Goal: Information Seeking & Learning: Compare options

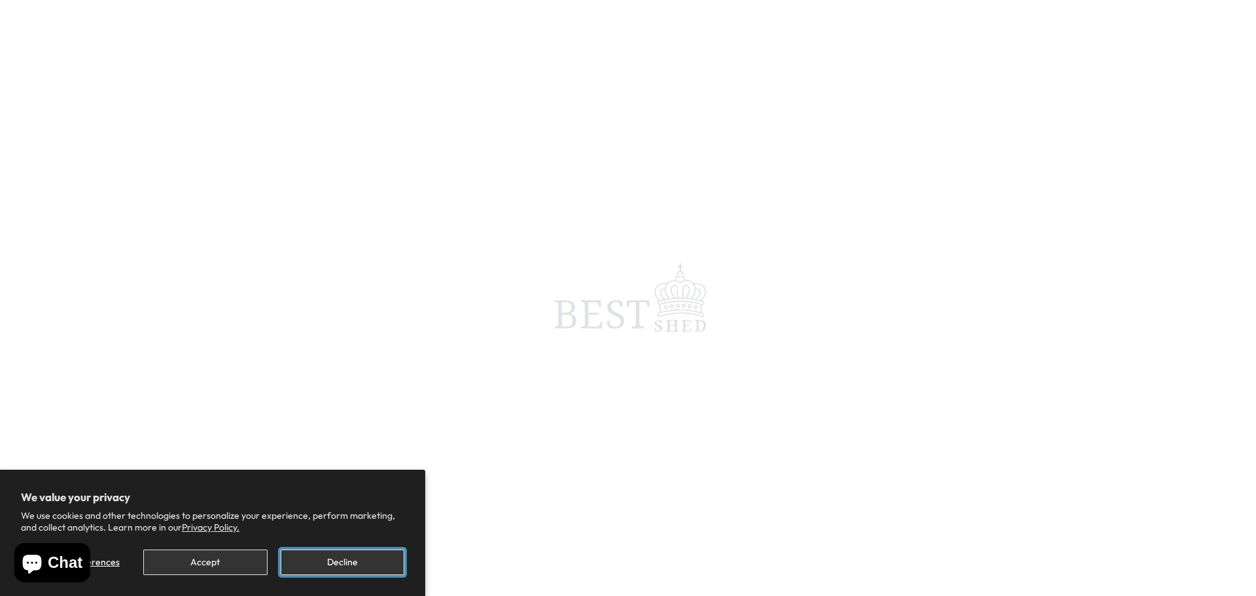
click at [344, 566] on button "Decline" at bounding box center [343, 562] width 124 height 26
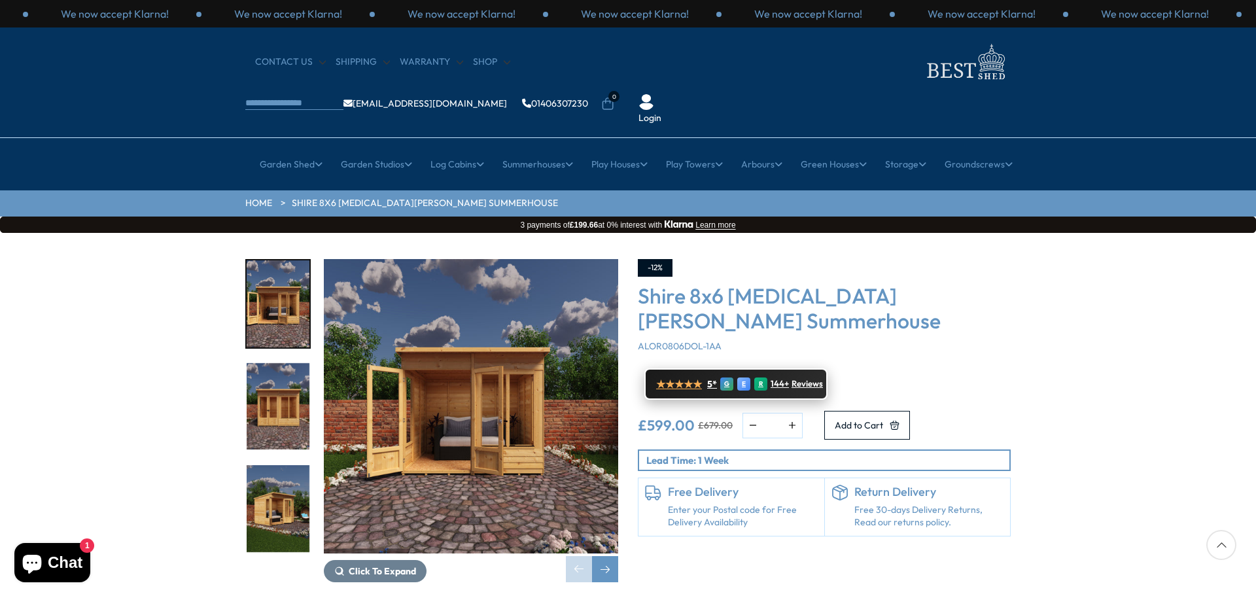
click at [780, 379] on span "144+" at bounding box center [779, 384] width 18 height 10
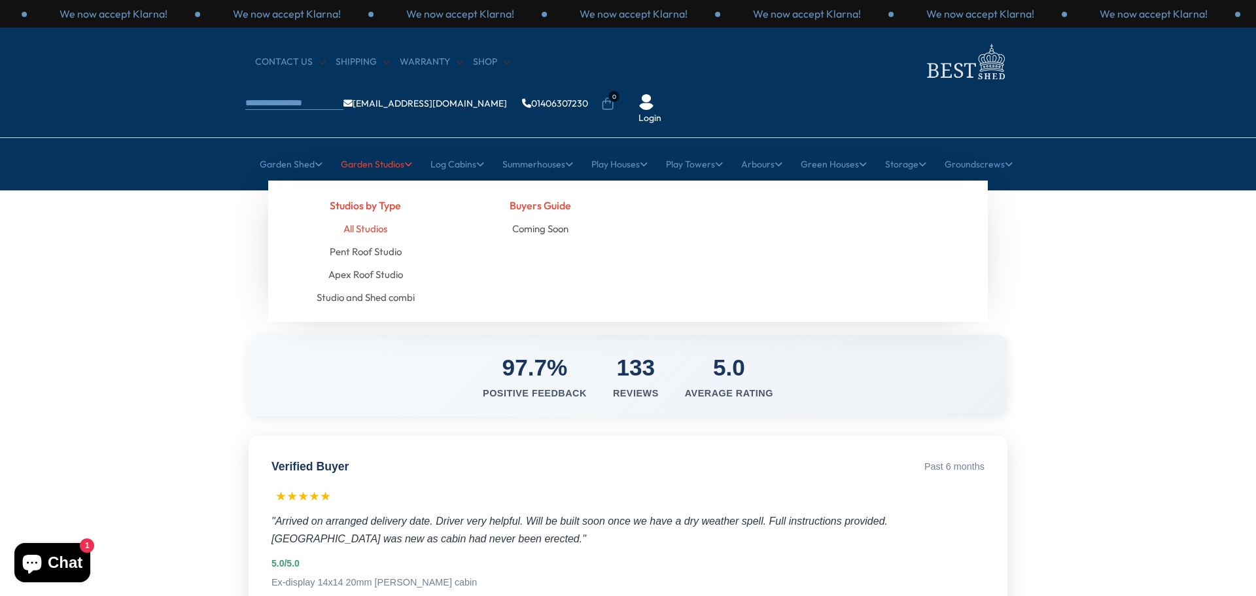
click at [366, 217] on link "All Studios" at bounding box center [365, 228] width 44 height 23
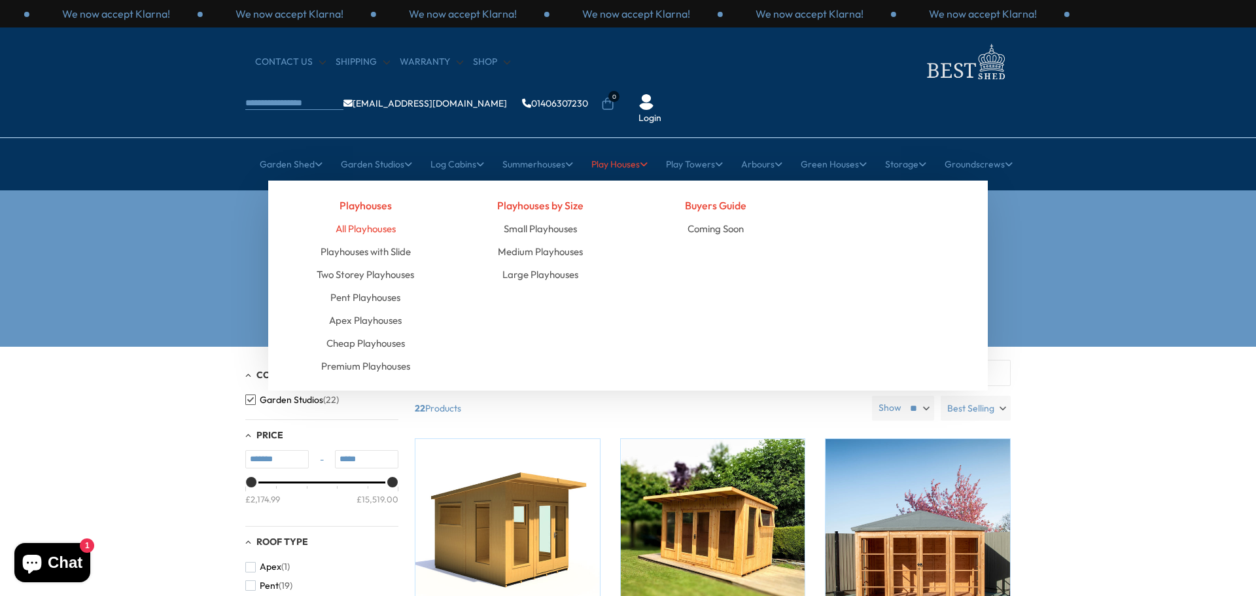
click at [351, 217] on link "All Playhouses" at bounding box center [366, 228] width 60 height 23
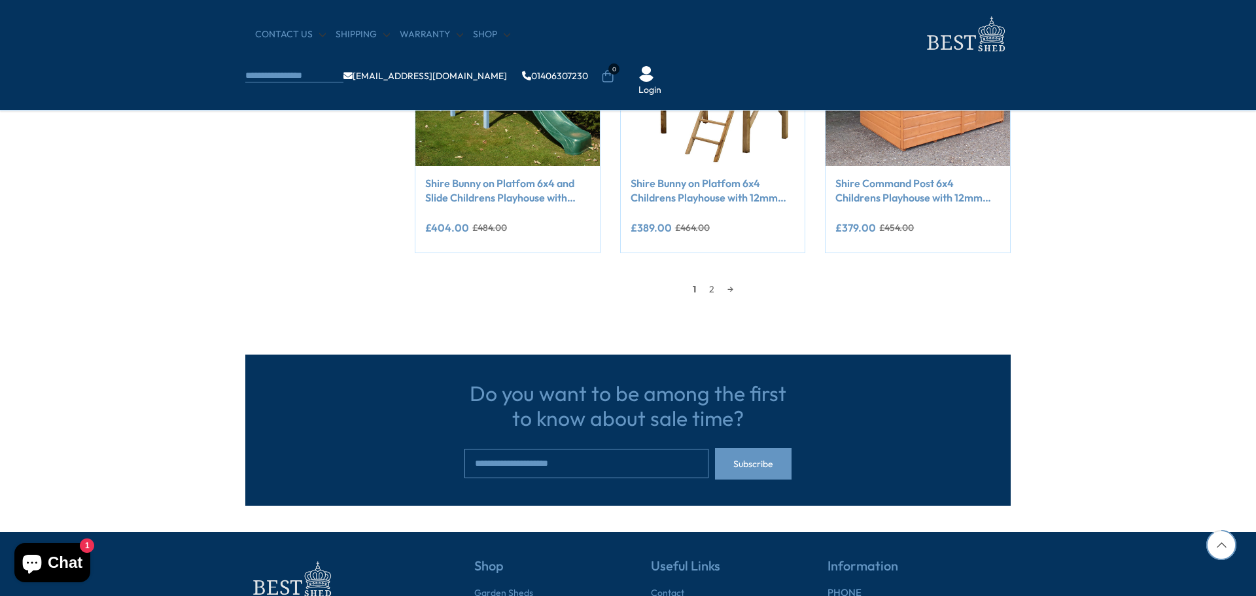
scroll to position [1046, 0]
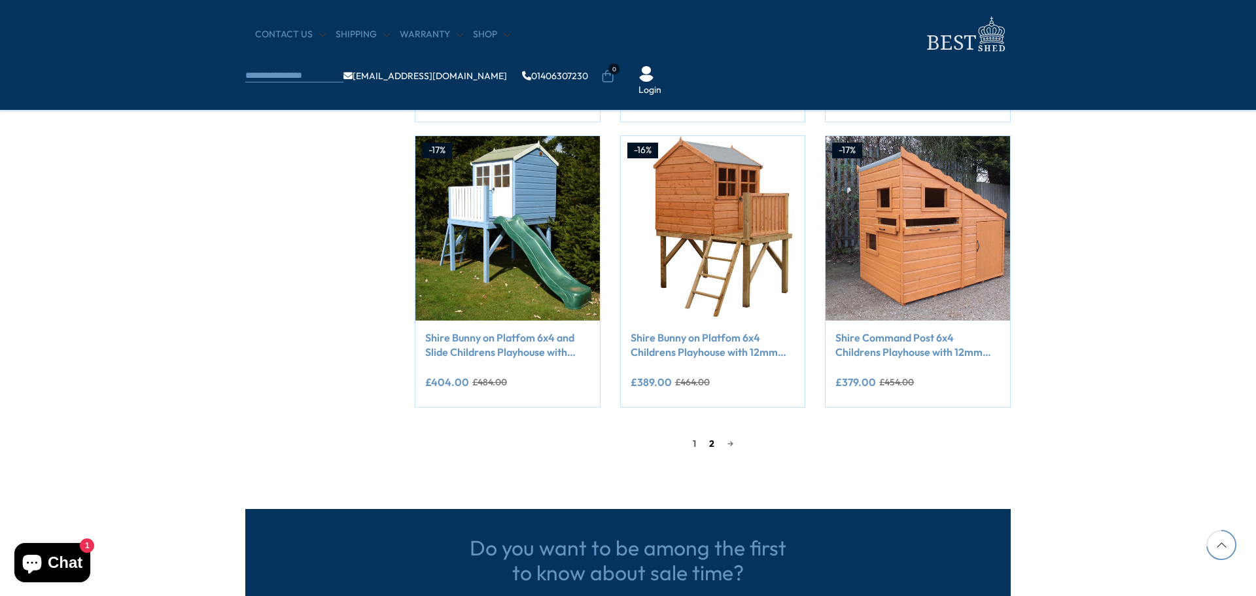
click at [710, 450] on link "2" at bounding box center [711, 444] width 18 height 20
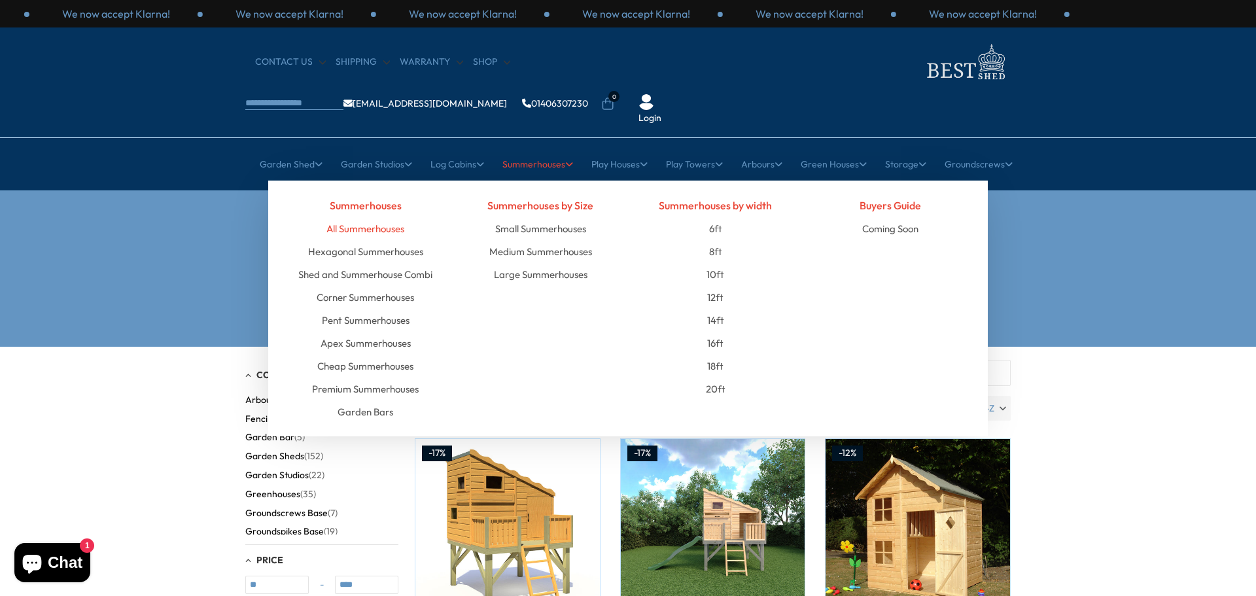
click at [392, 217] on link "All Summerhouses" at bounding box center [365, 228] width 78 height 23
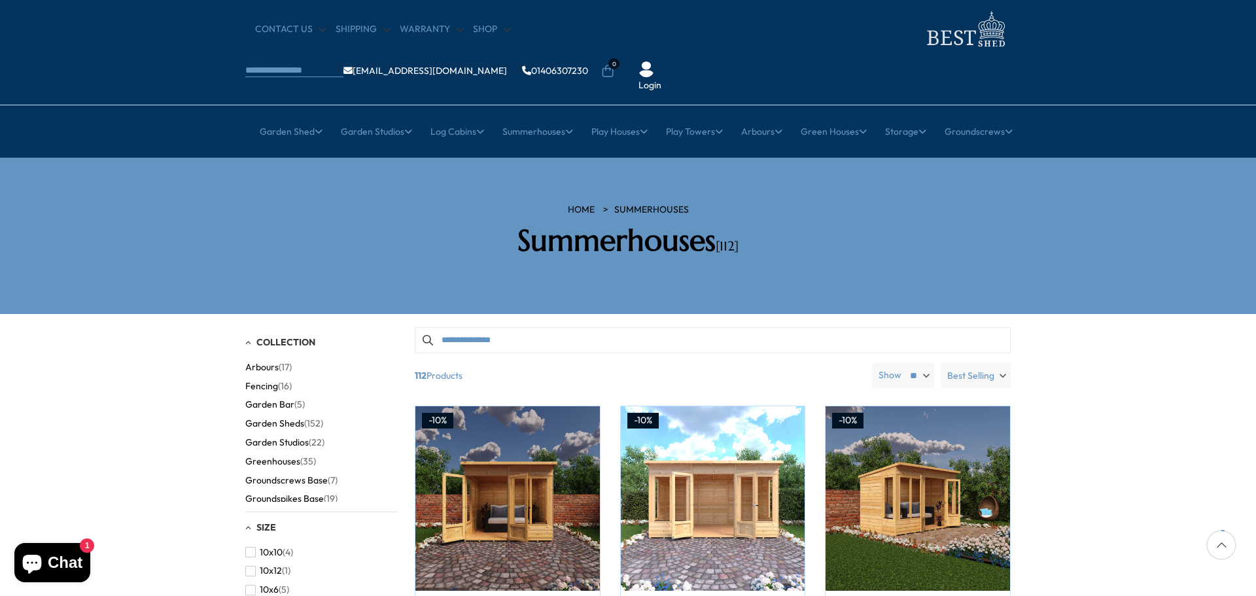
scroll to position [131, 0]
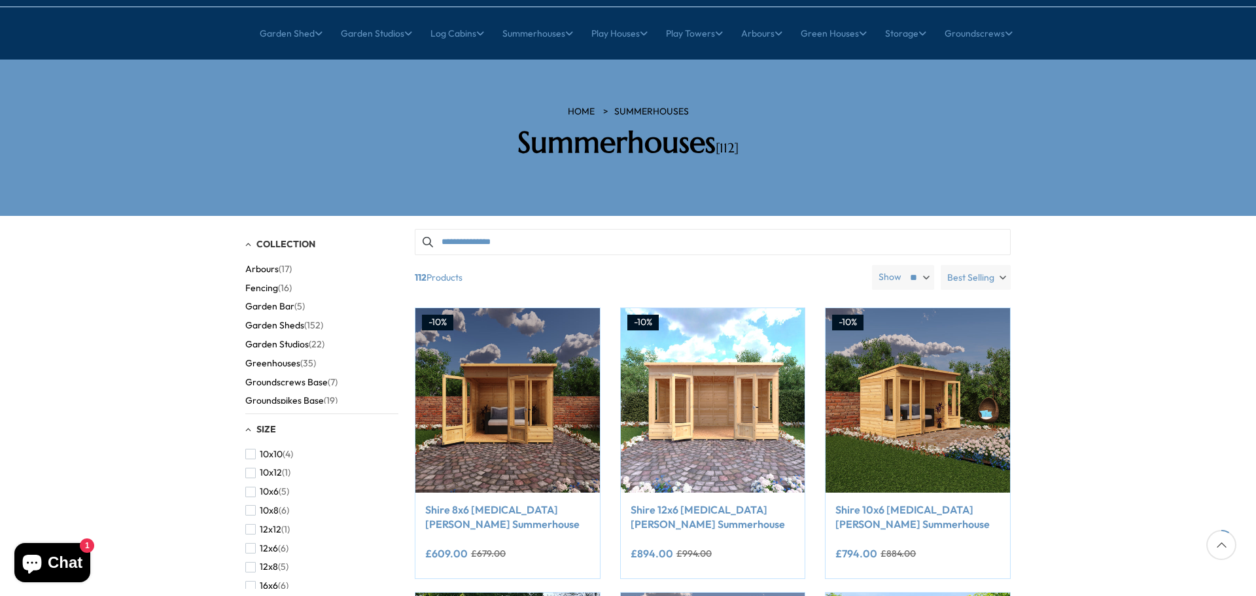
click at [978, 265] on span "Best Selling" at bounding box center [970, 277] width 47 height 25
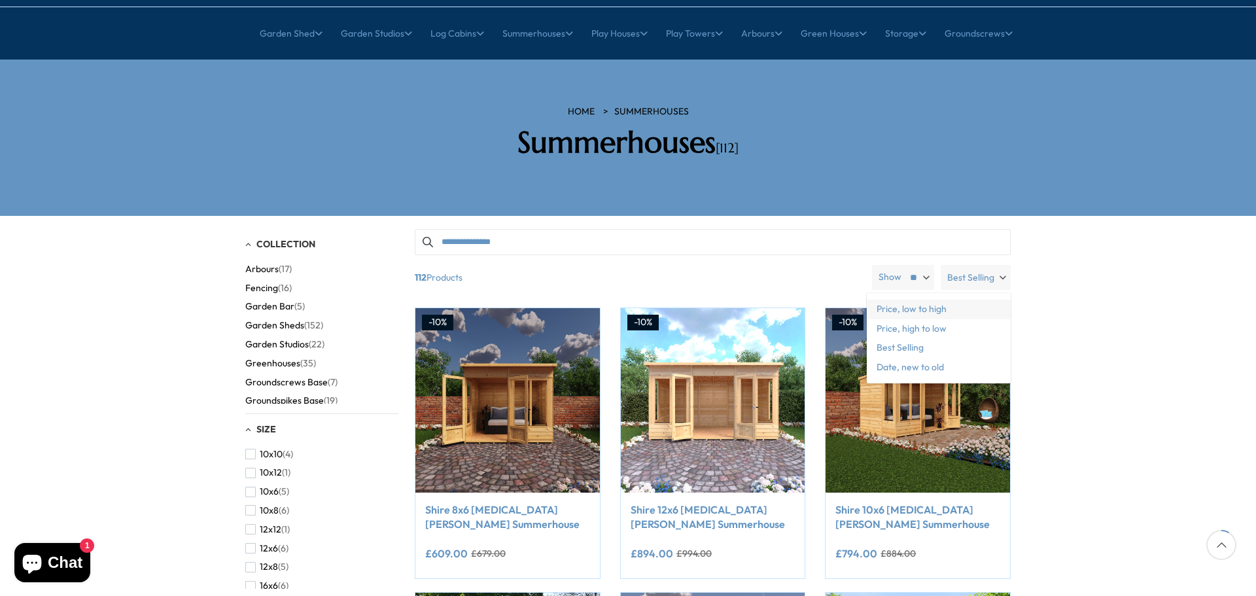
click at [956, 300] on span "Price, low to high" at bounding box center [939, 310] width 144 height 20
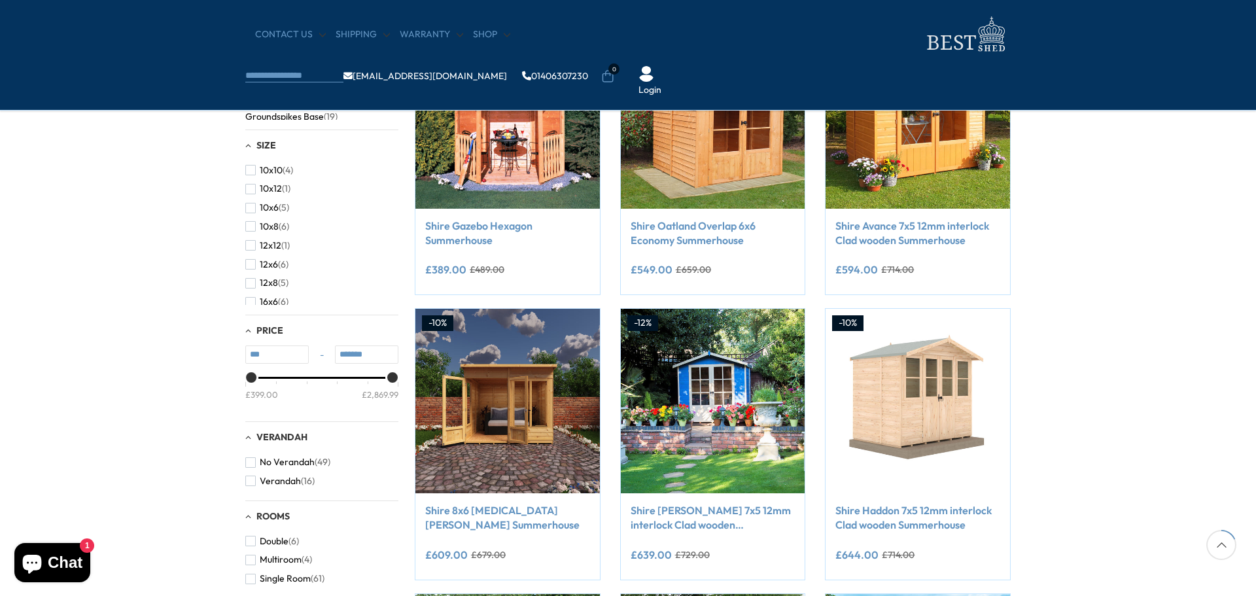
scroll to position [327, 0]
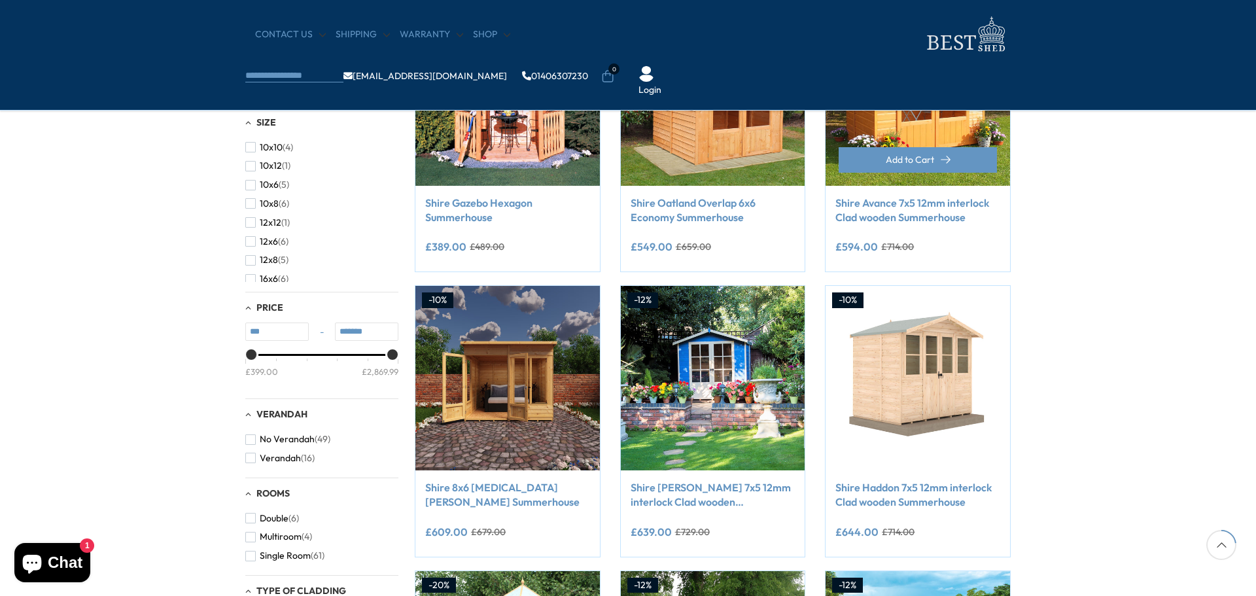
click at [910, 219] on link "Shire Avance 7x5 12mm interlock Clad wooden Summerhouse" at bounding box center [917, 210] width 165 height 29
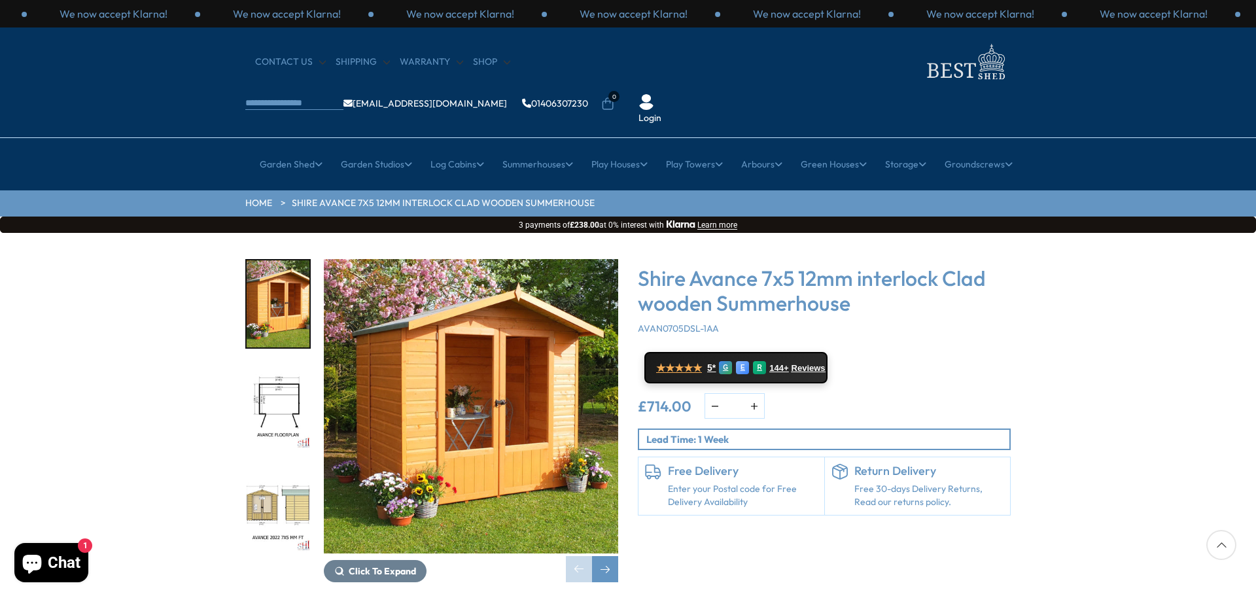
click at [273, 374] on img "2 / 11" at bounding box center [278, 406] width 63 height 87
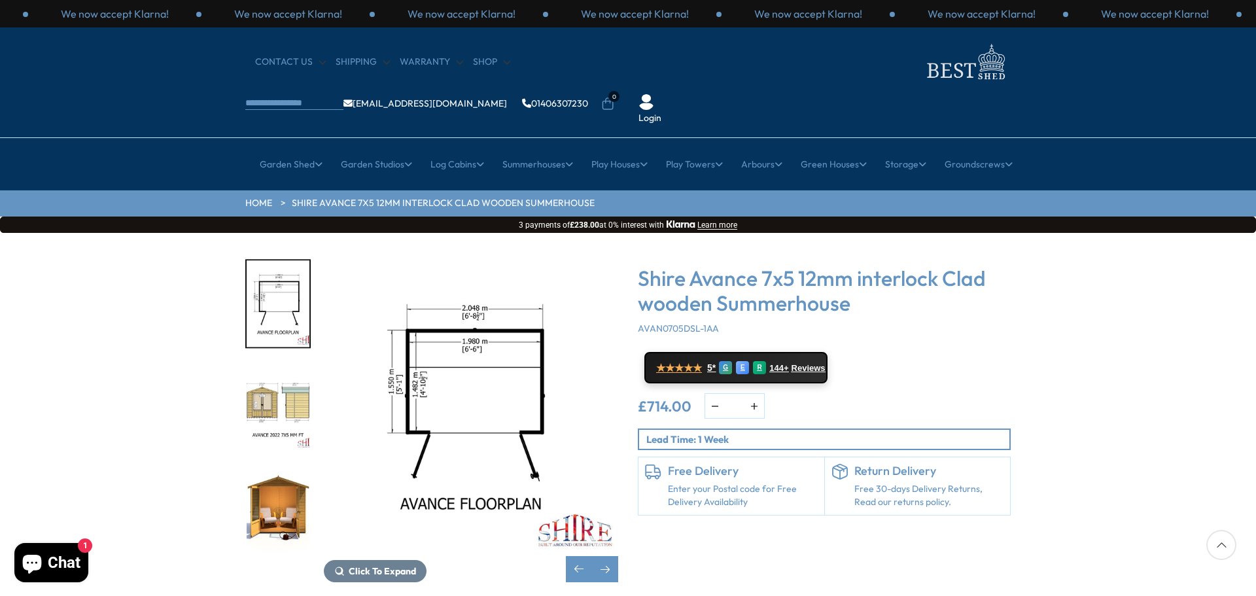
click at [278, 363] on img "3 / 11" at bounding box center [278, 406] width 63 height 87
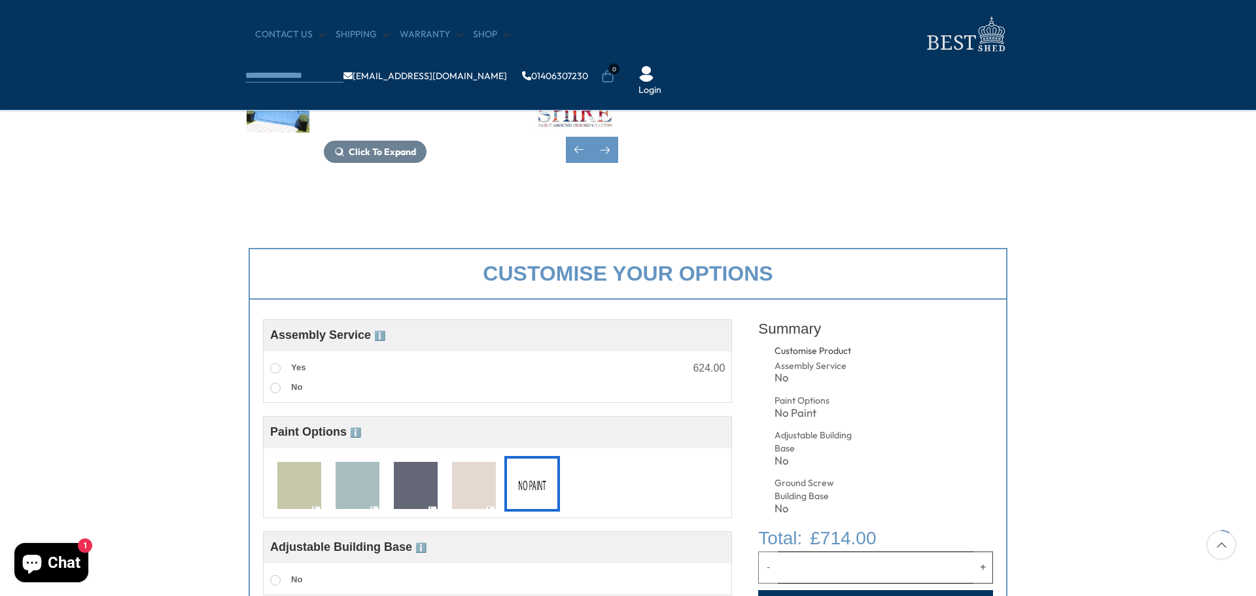
scroll to position [327, 0]
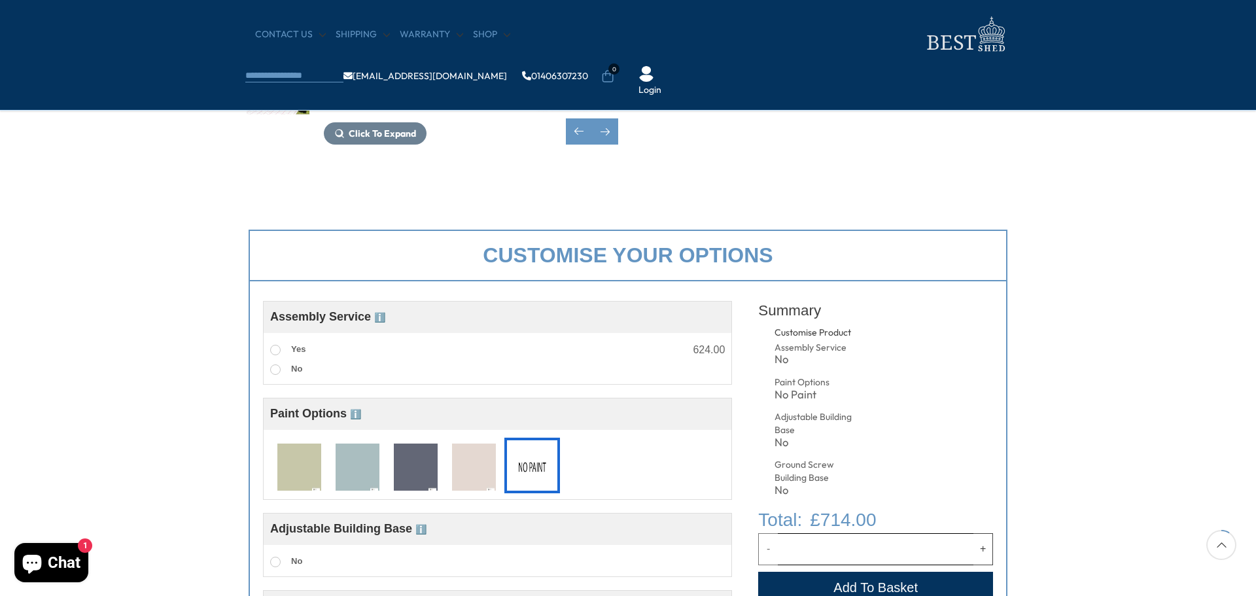
drag, startPoint x: 360, startPoint y: 409, endPoint x: 356, endPoint y: 419, distance: 10.8
click at [357, 415] on span "Paint Options ℹ️" at bounding box center [315, 413] width 91 height 13
click at [356, 419] on span "ℹ️" at bounding box center [355, 414] width 11 height 10
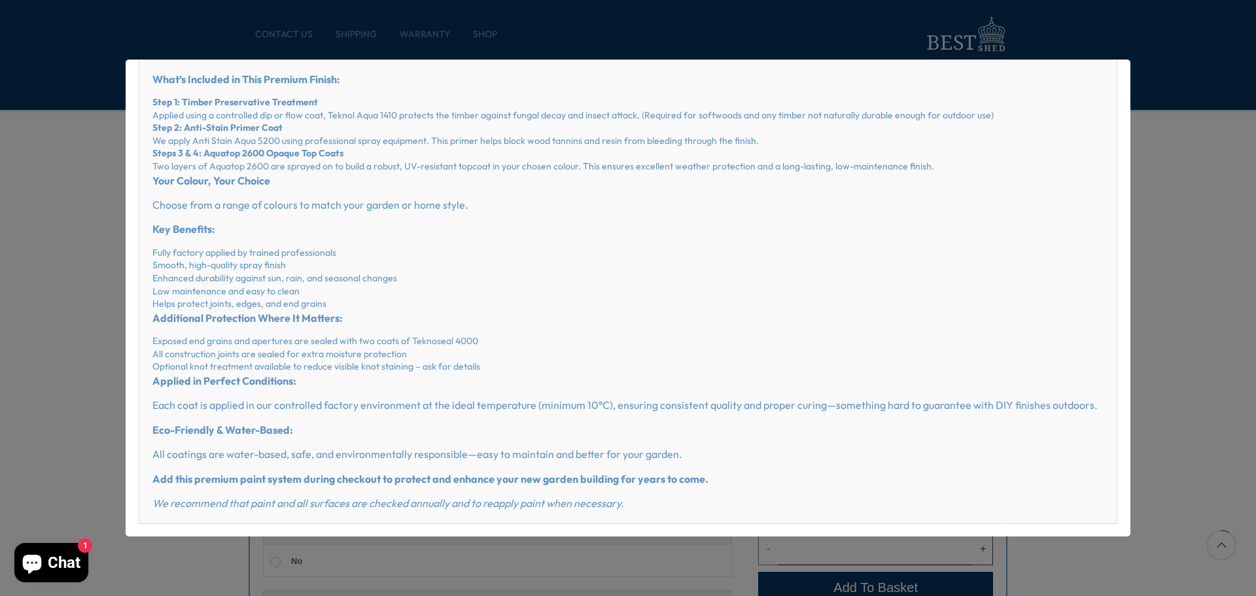
scroll to position [76, 0]
click at [1188, 322] on div "× Premium Factory-Applied Exterior Paint System Upgrade your new shed, summerho…" at bounding box center [628, 298] width 1256 height 596
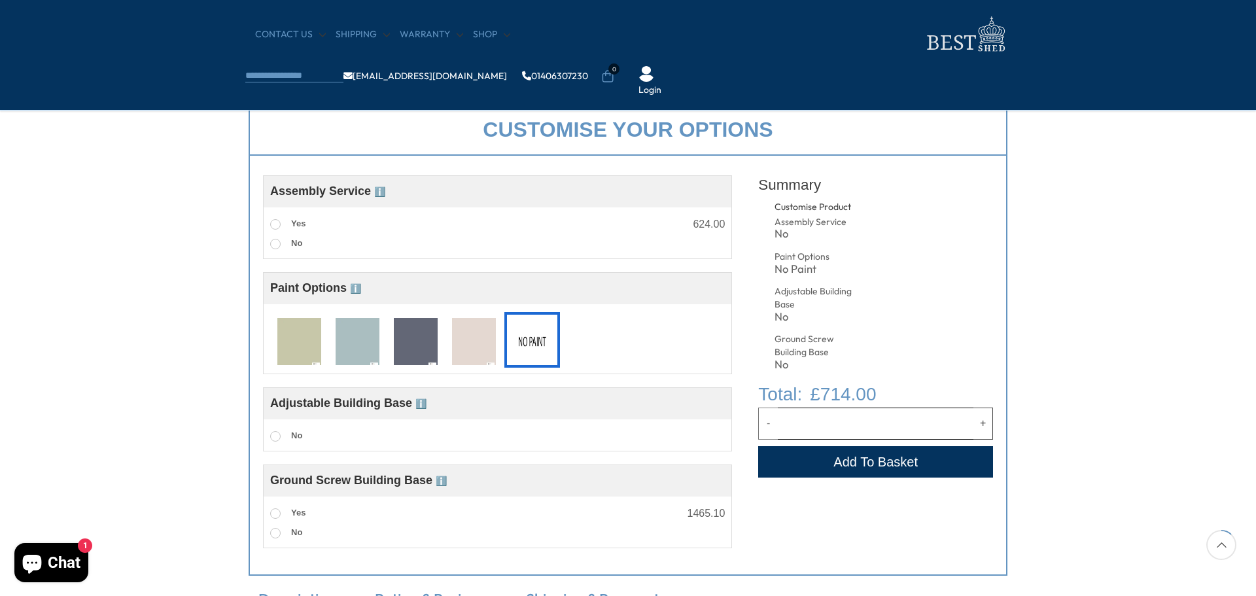
scroll to position [458, 0]
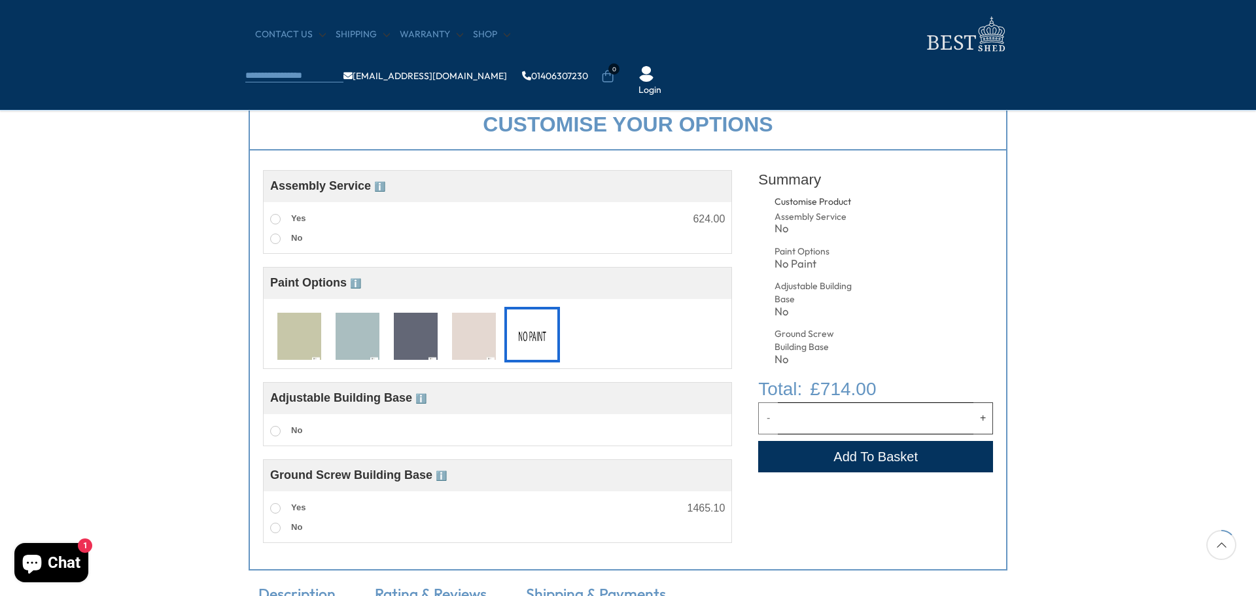
click at [422, 398] on span "ℹ️" at bounding box center [420, 398] width 11 height 10
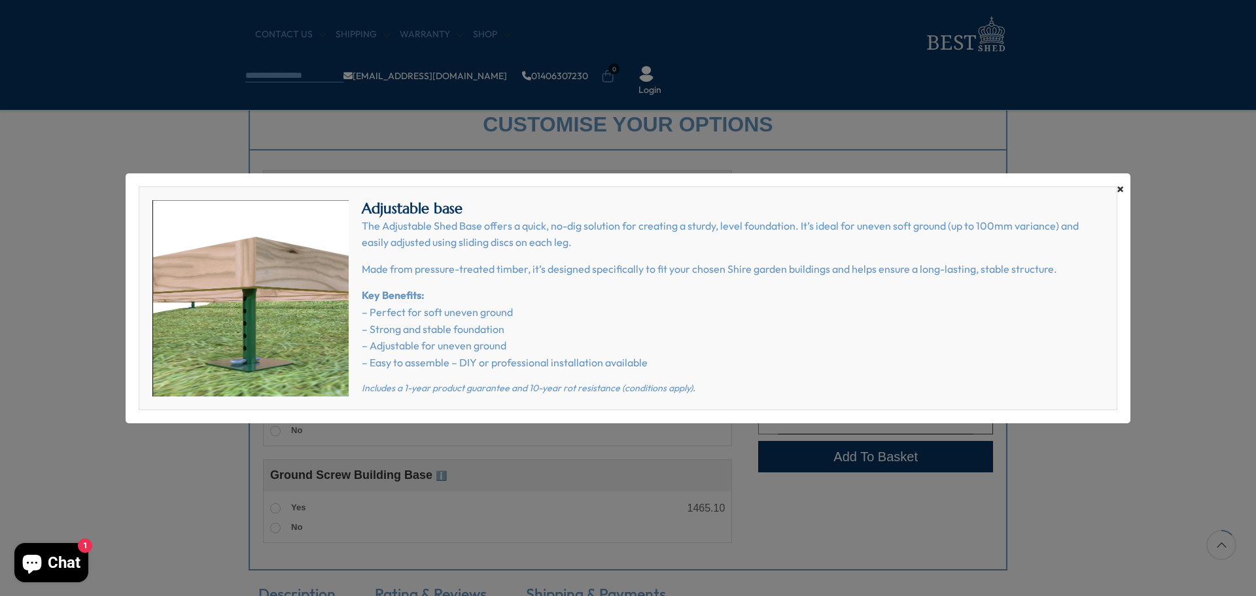
click at [1119, 186] on span "×" at bounding box center [1119, 189] width 7 height 18
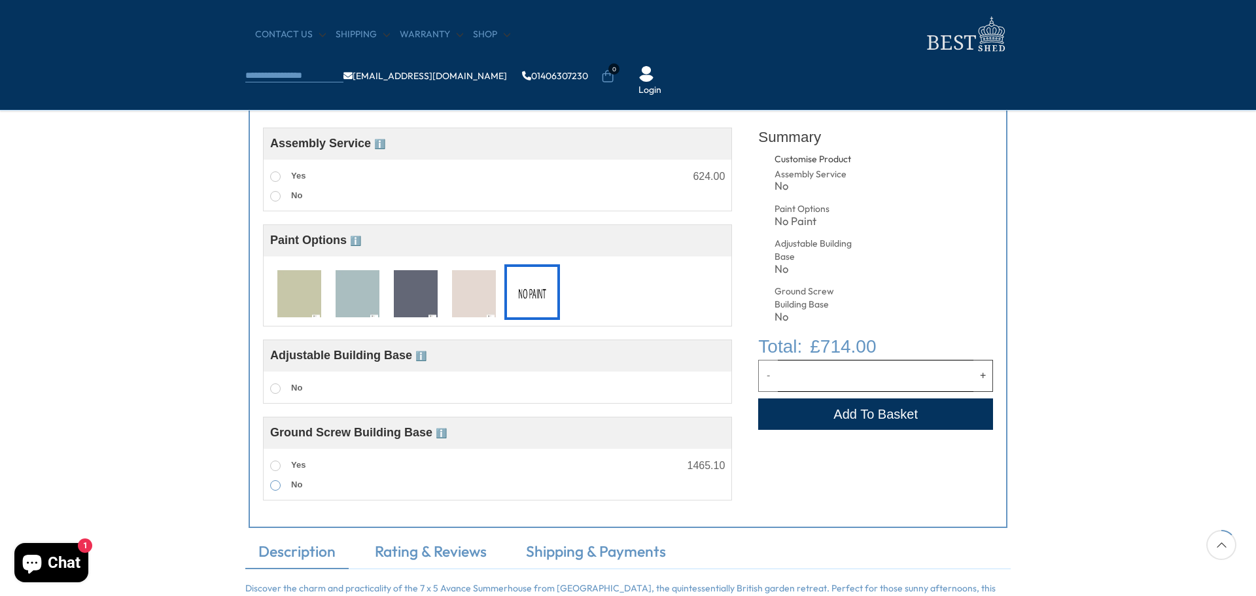
scroll to position [523, 0]
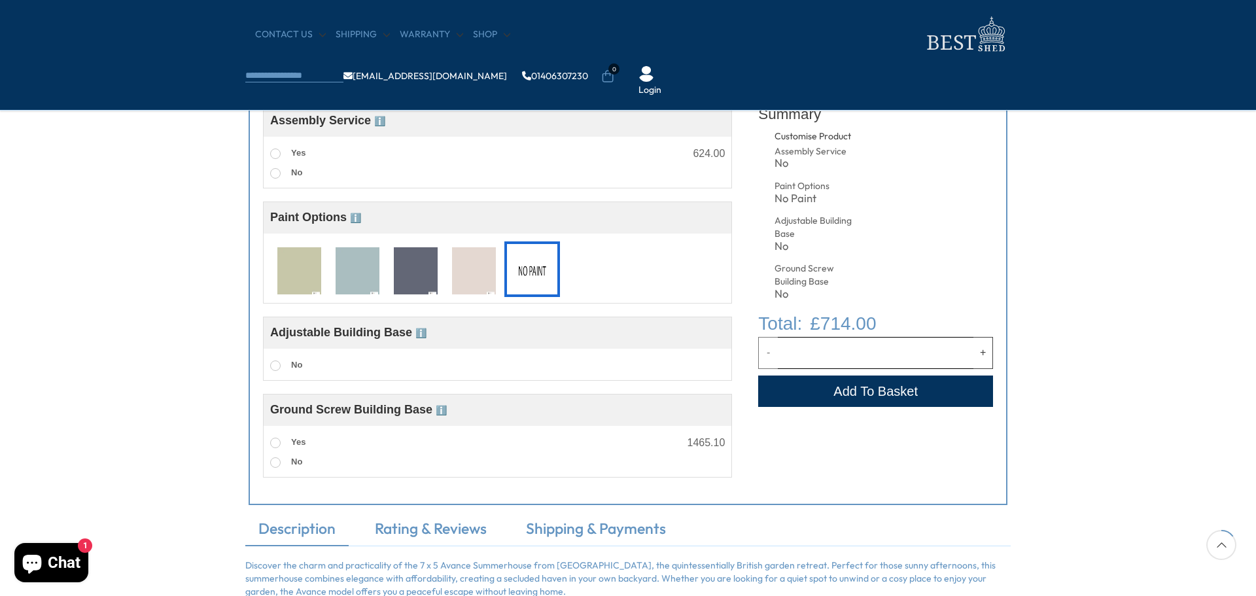
click at [440, 409] on span "ℹ️" at bounding box center [441, 410] width 11 height 10
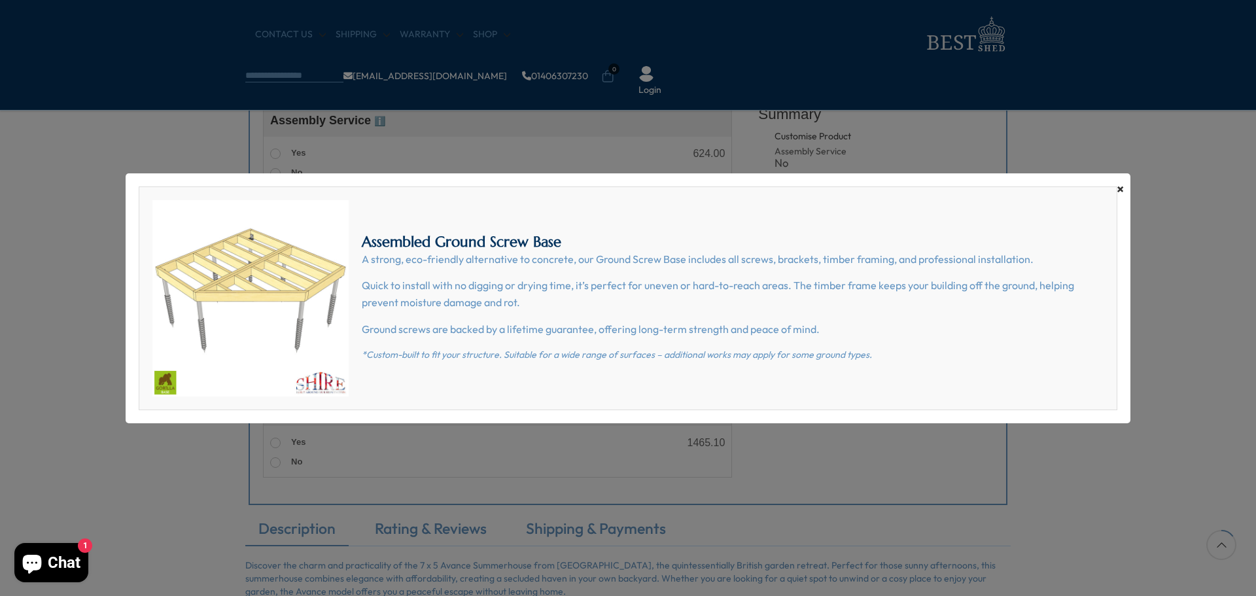
click at [1122, 186] on span "×" at bounding box center [1119, 189] width 7 height 18
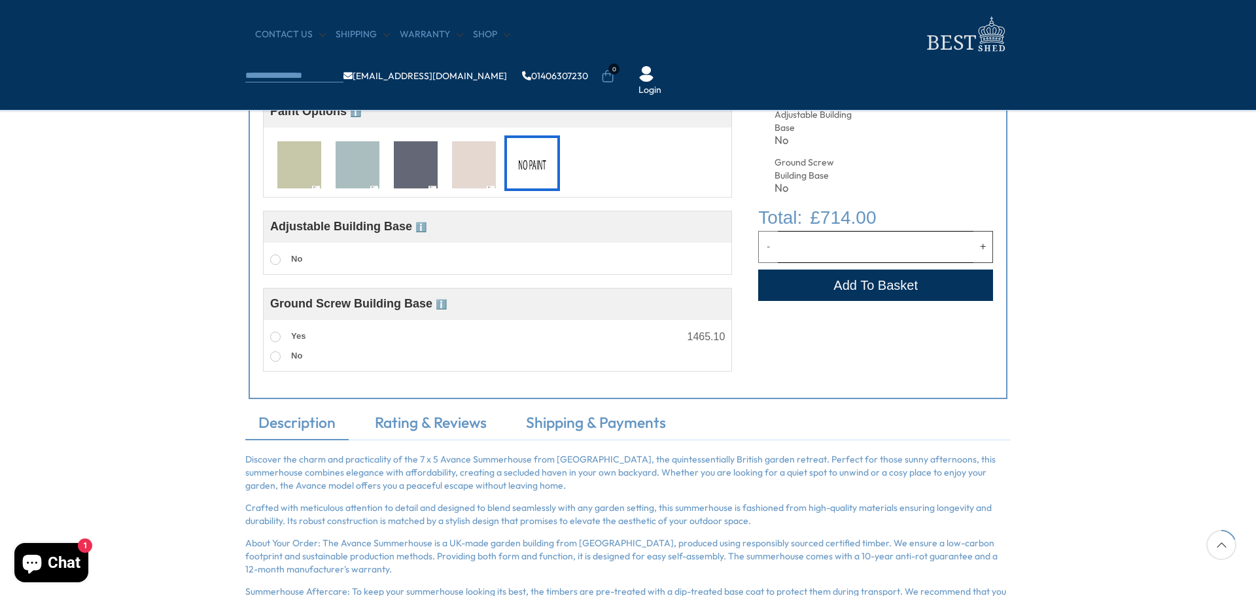
scroll to position [719, 0]
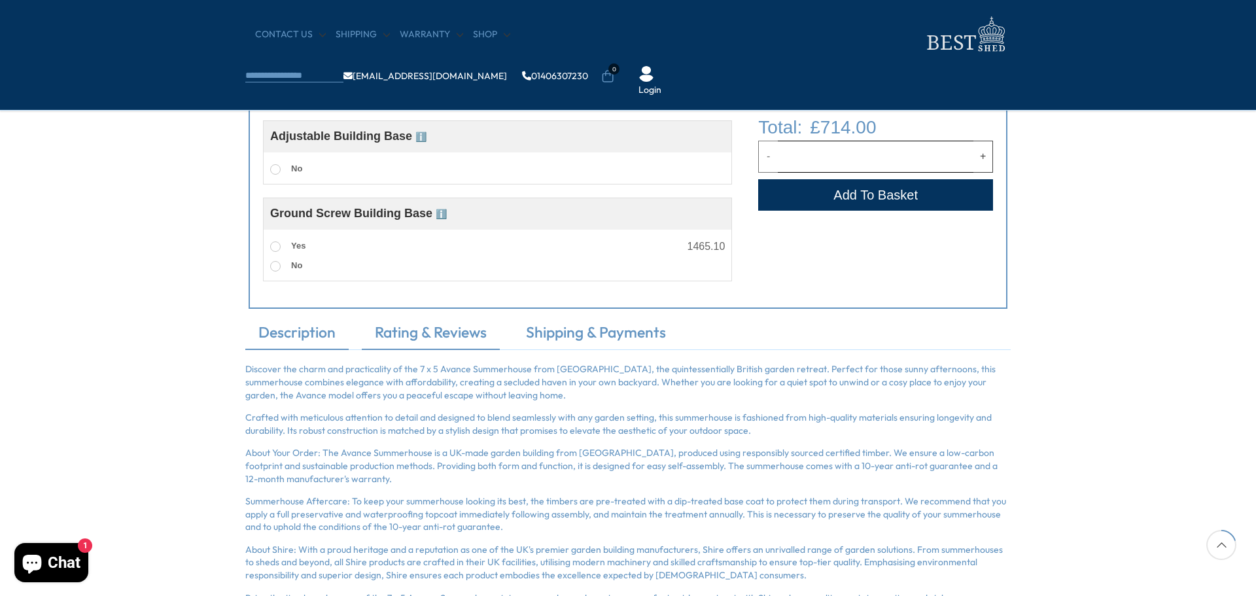
click at [466, 341] on link "Rating & Reviews" at bounding box center [431, 335] width 138 height 27
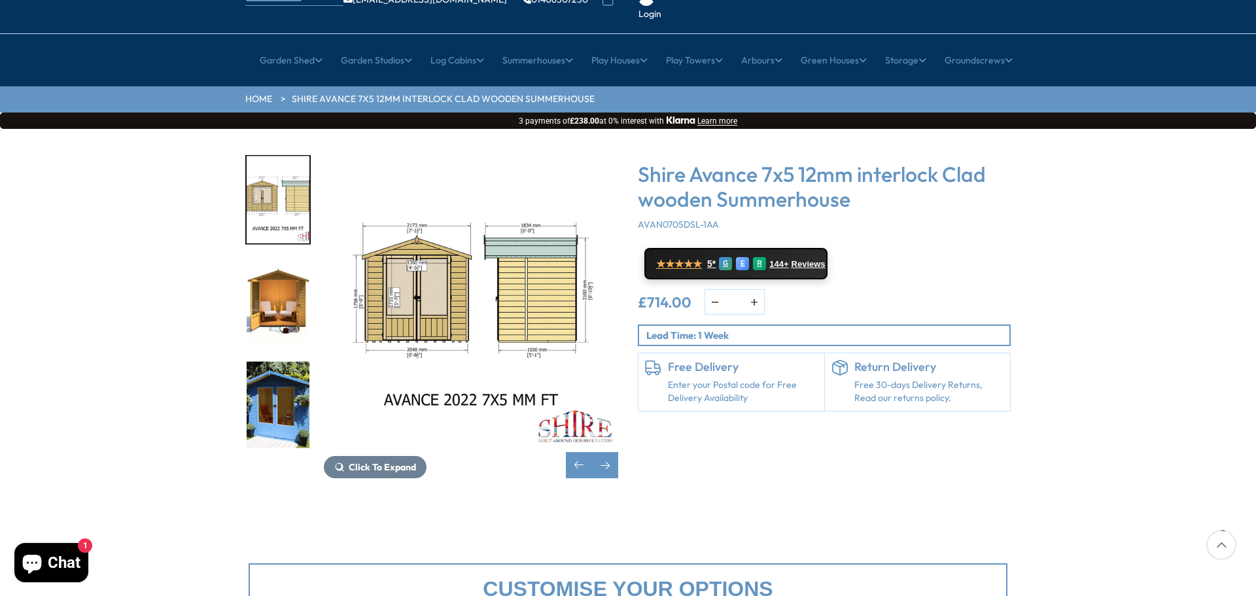
scroll to position [65, 0]
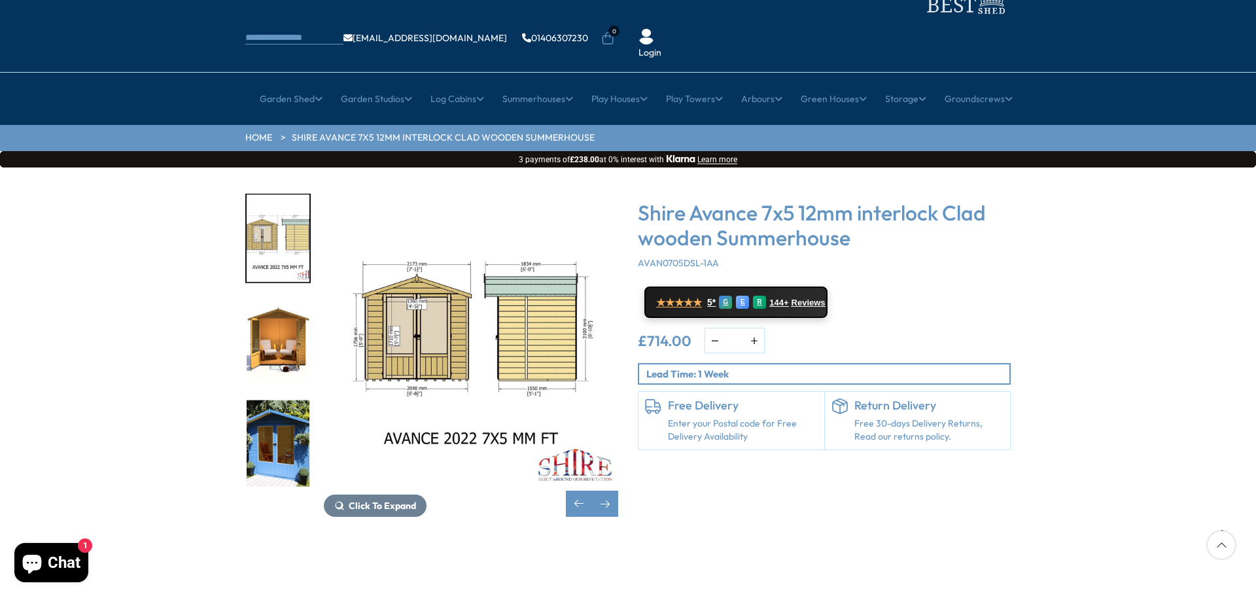
click at [273, 306] on img "4 / 11" at bounding box center [278, 341] width 63 height 87
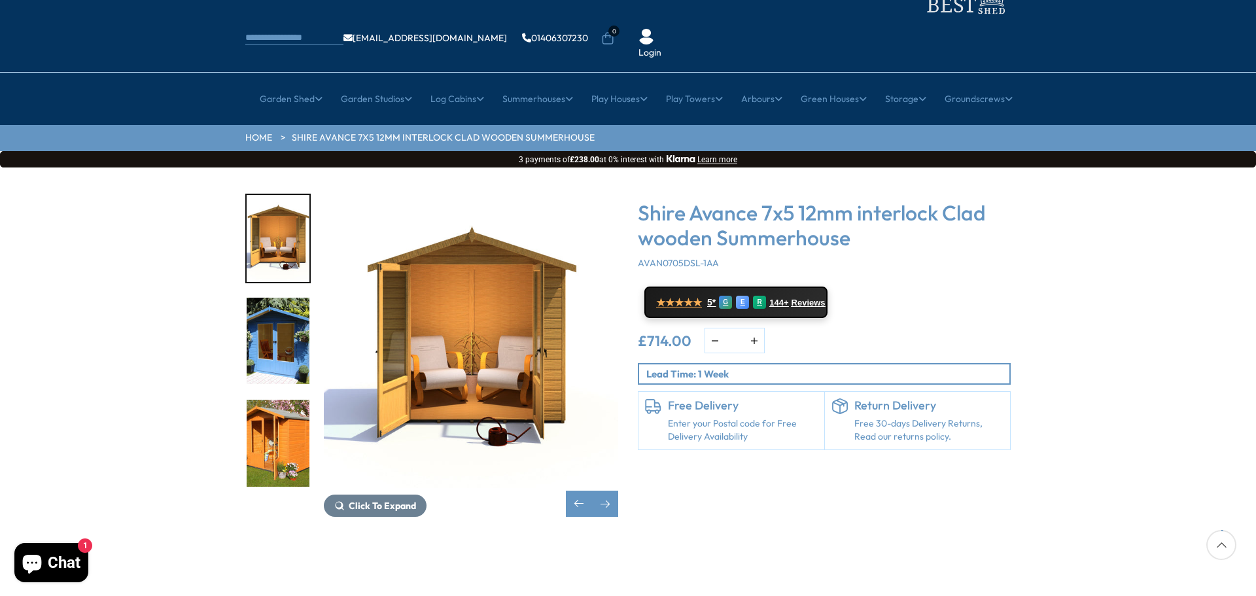
click at [273, 334] on img "5 / 11" at bounding box center [278, 341] width 63 height 87
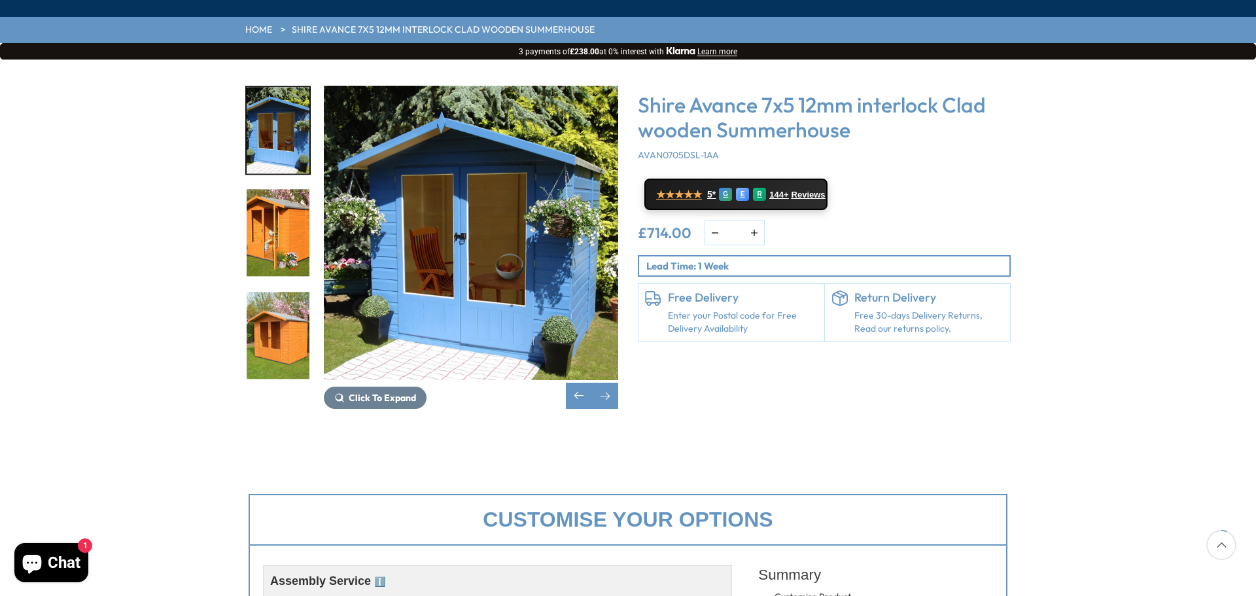
scroll to position [196, 0]
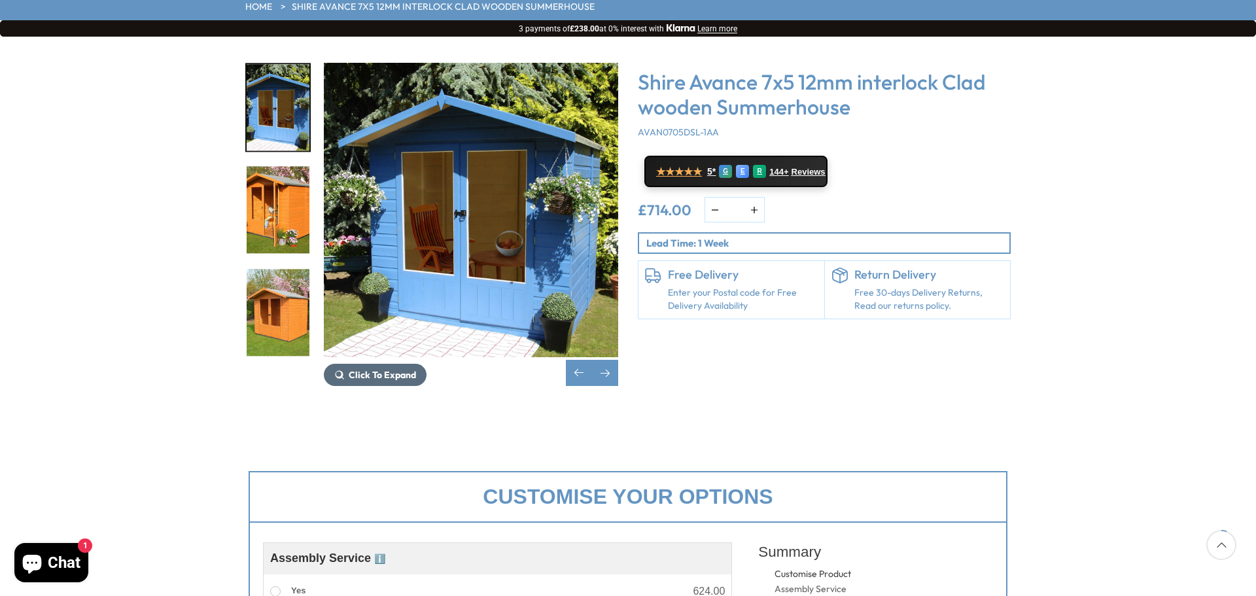
click at [398, 369] on span "Click To Expand" at bounding box center [382, 375] width 67 height 12
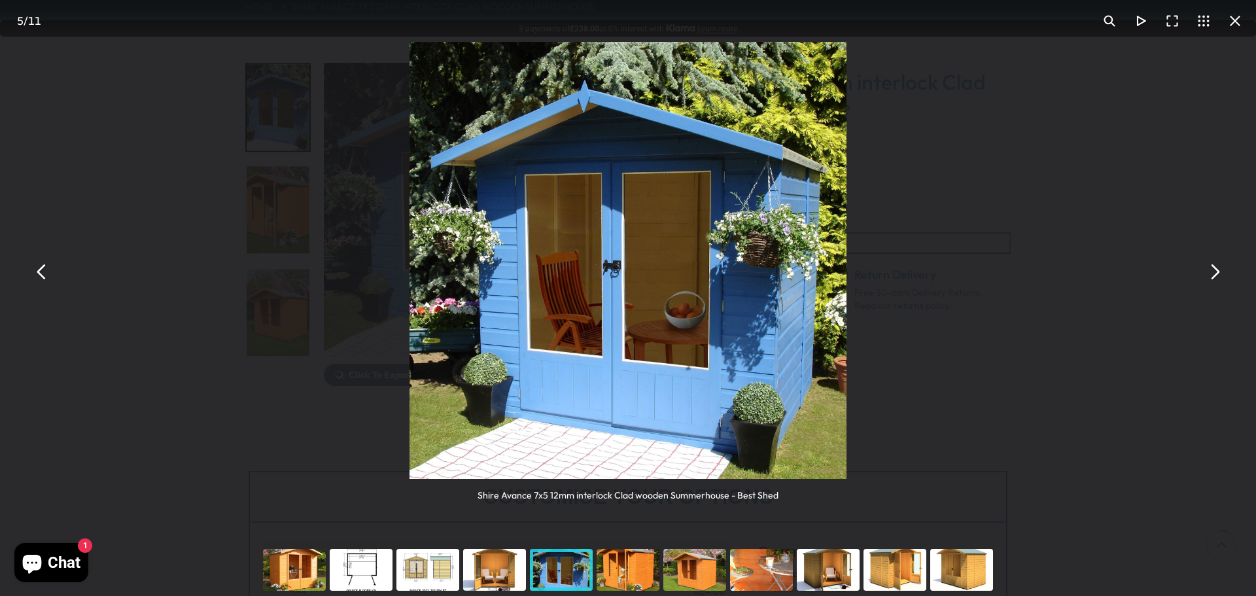
click at [371, 570] on div "You can close this modal content with the ESC key" at bounding box center [361, 570] width 67 height 52
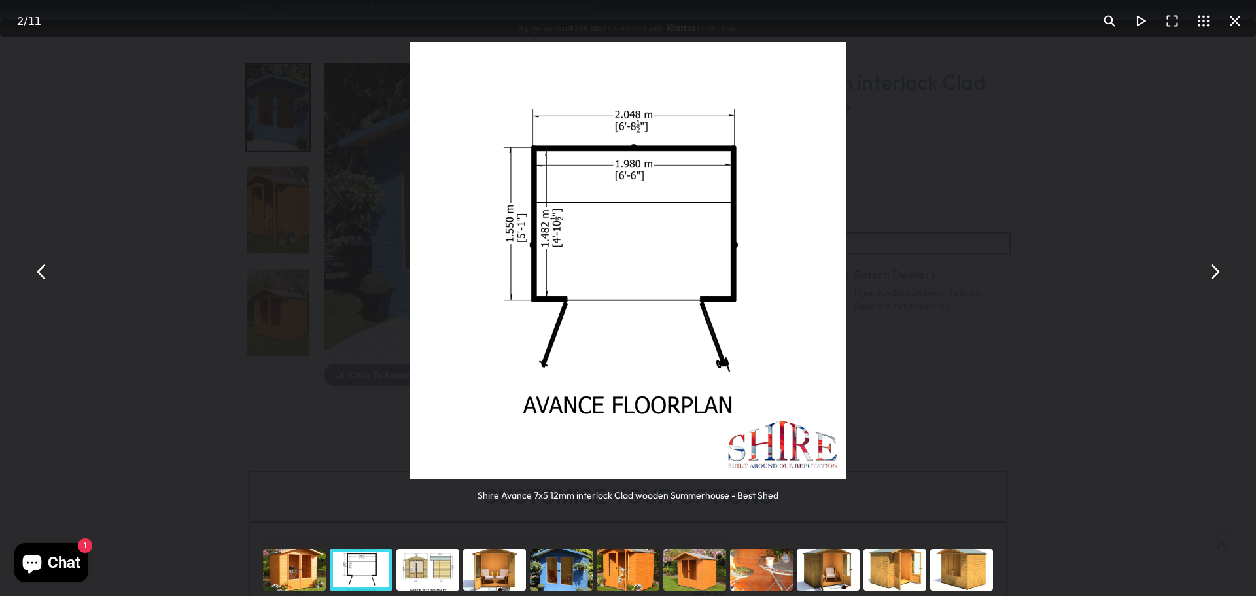
click at [1231, 18] on button "You can close this modal content with the ESC key" at bounding box center [1234, 20] width 31 height 31
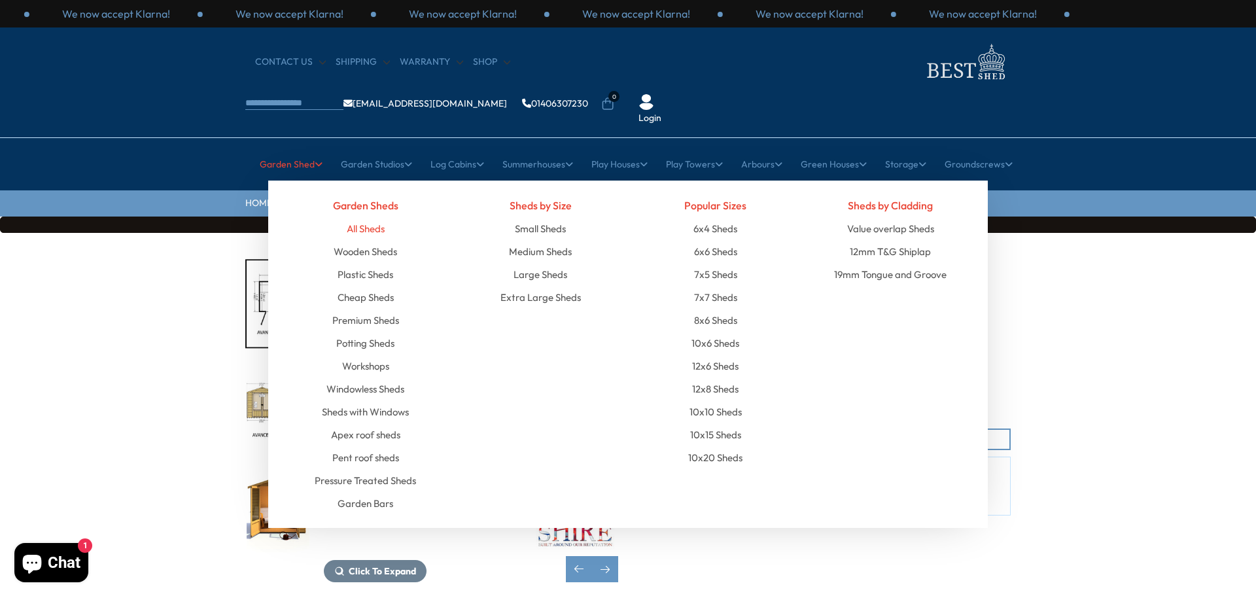
click at [375, 217] on link "All Sheds" at bounding box center [366, 228] width 38 height 23
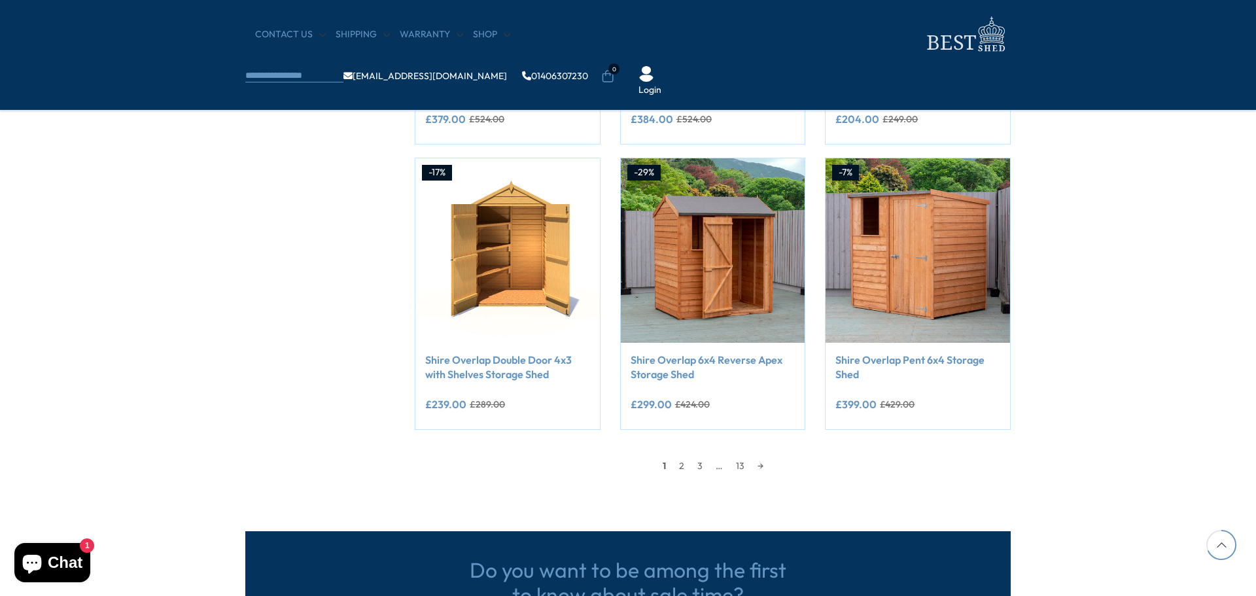
scroll to position [1046, 0]
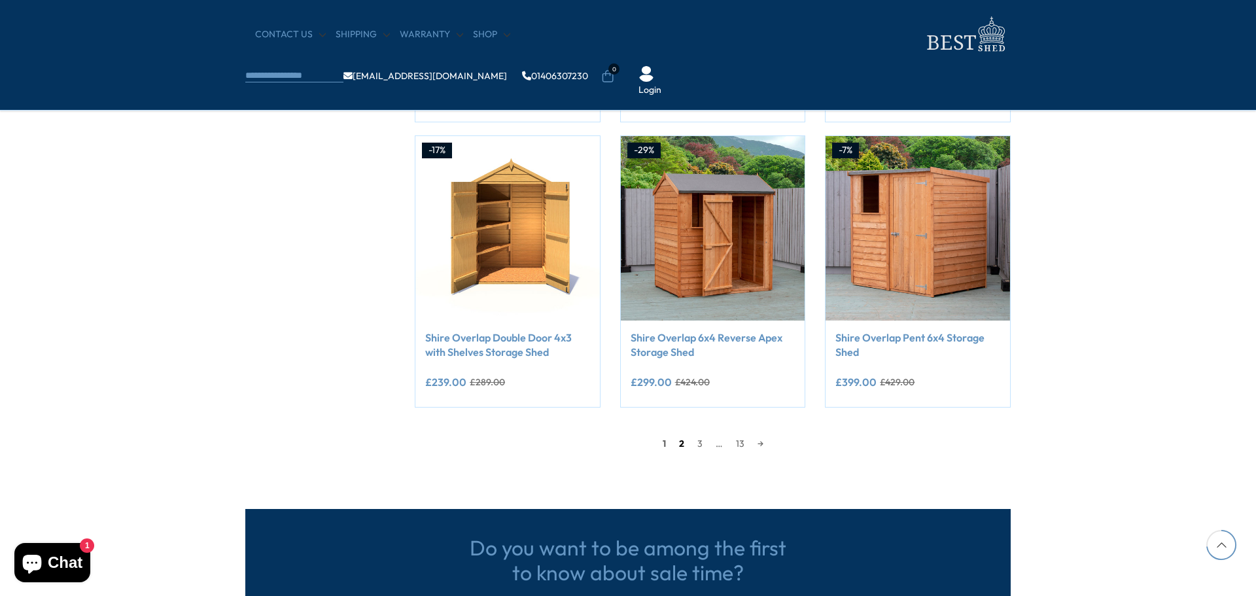
click at [683, 444] on link "2" at bounding box center [681, 444] width 18 height 20
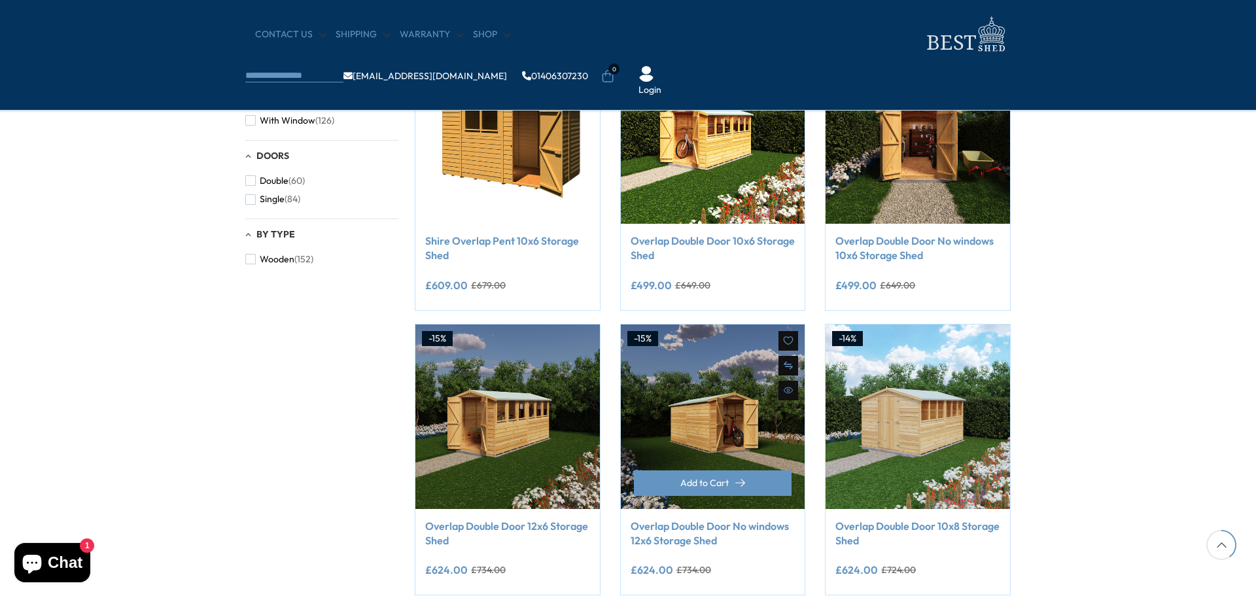
scroll to position [576, 0]
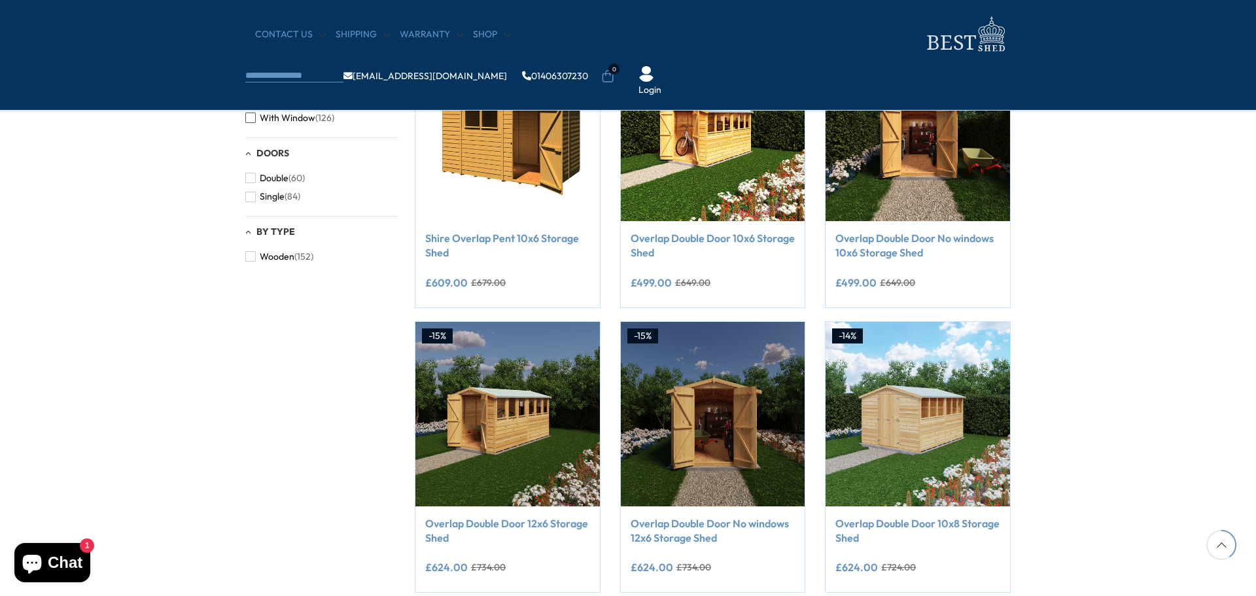
click at [292, 120] on span "With Window" at bounding box center [288, 117] width 56 height 11
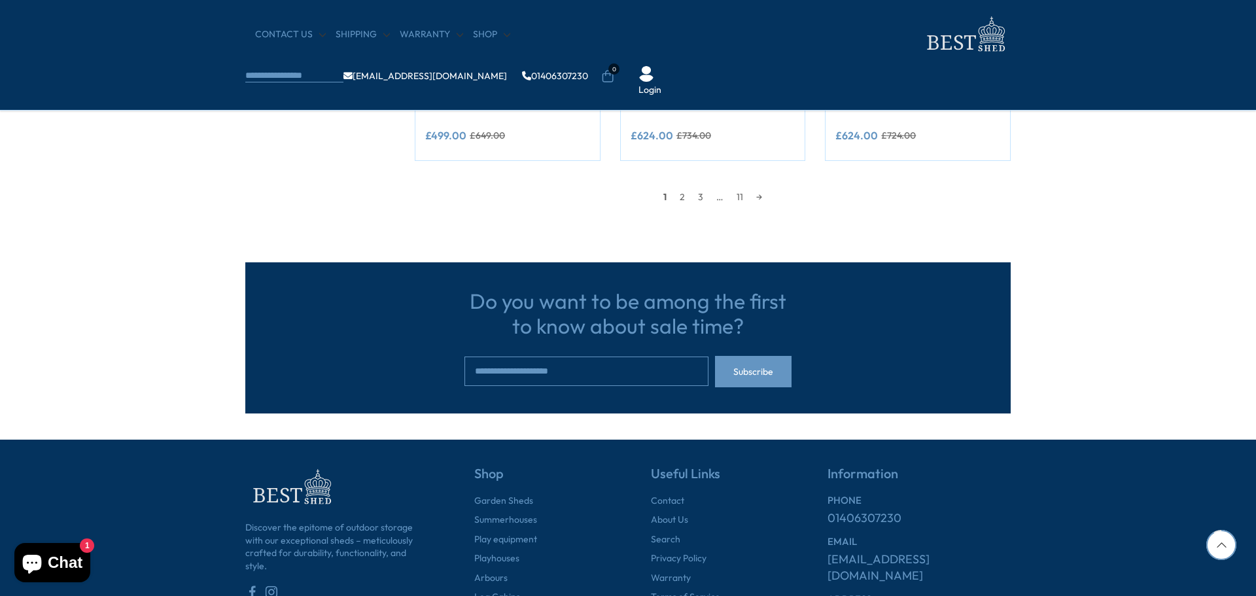
scroll to position [1308, 0]
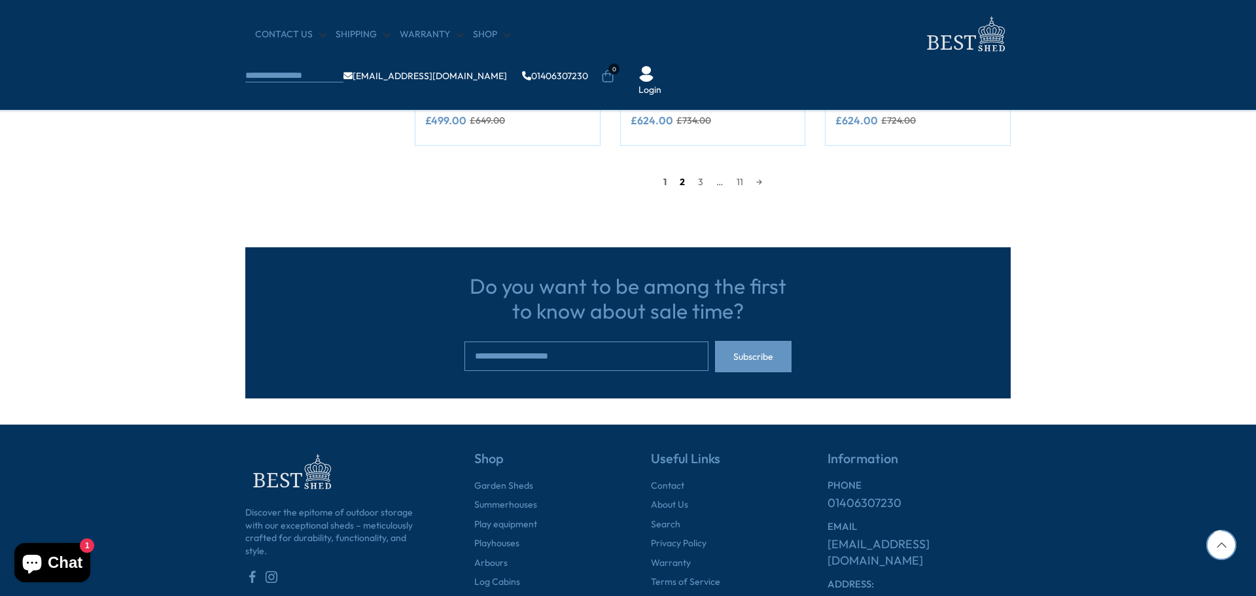
click at [680, 182] on link "2" at bounding box center [682, 182] width 18 height 20
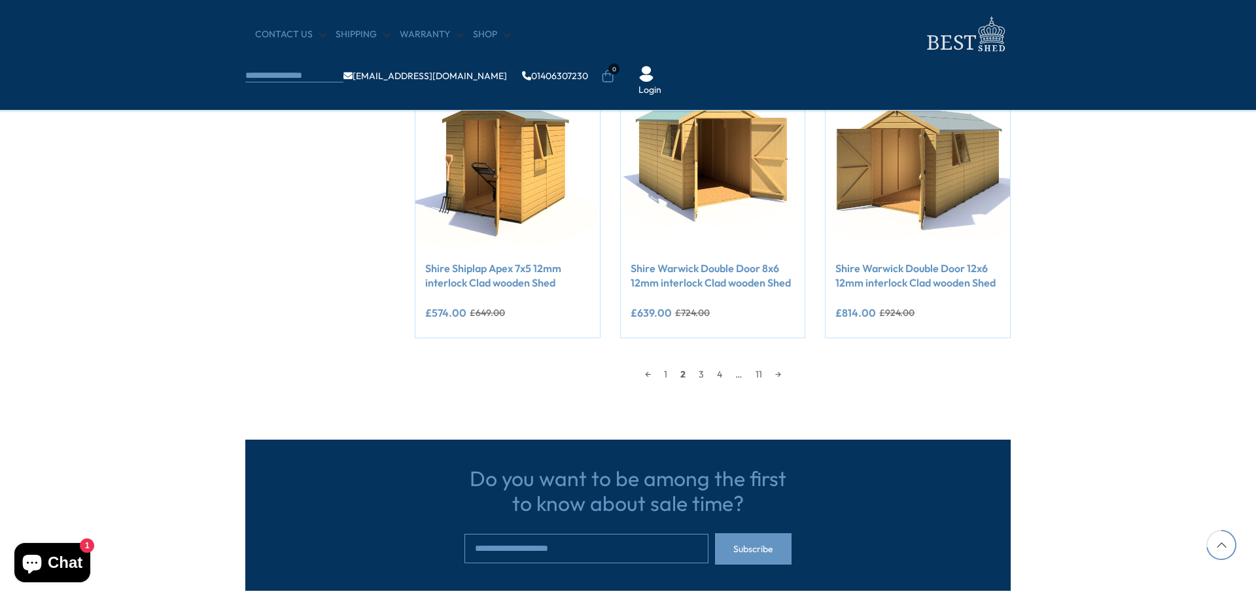
scroll to position [1230, 0]
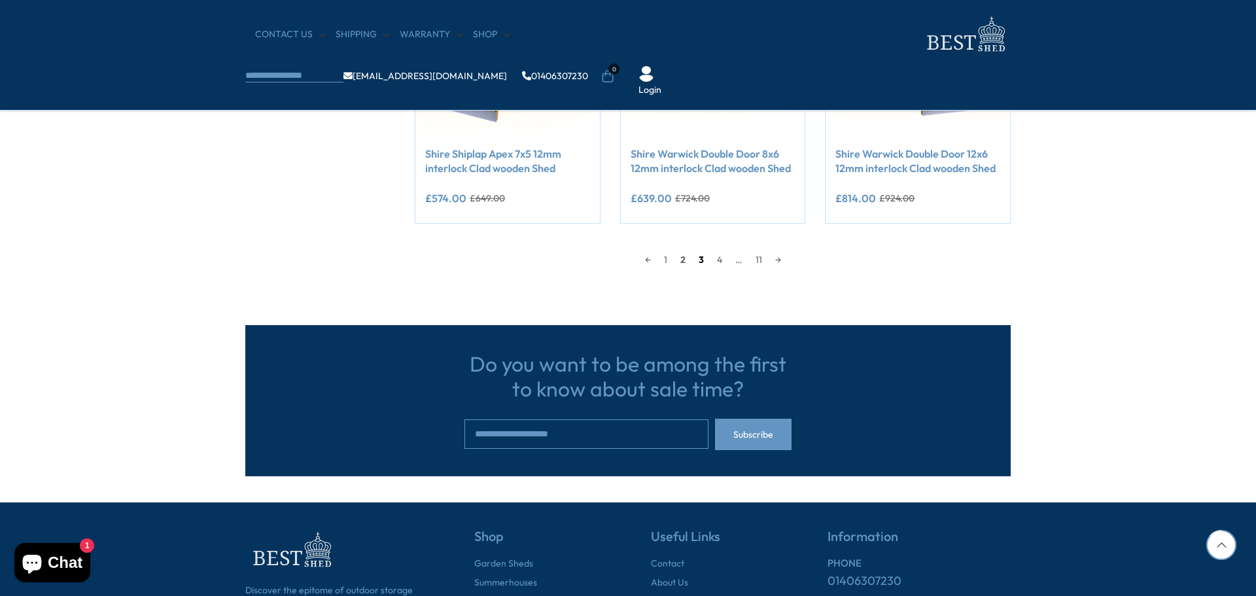
click at [701, 260] on link "3" at bounding box center [701, 260] width 18 height 20
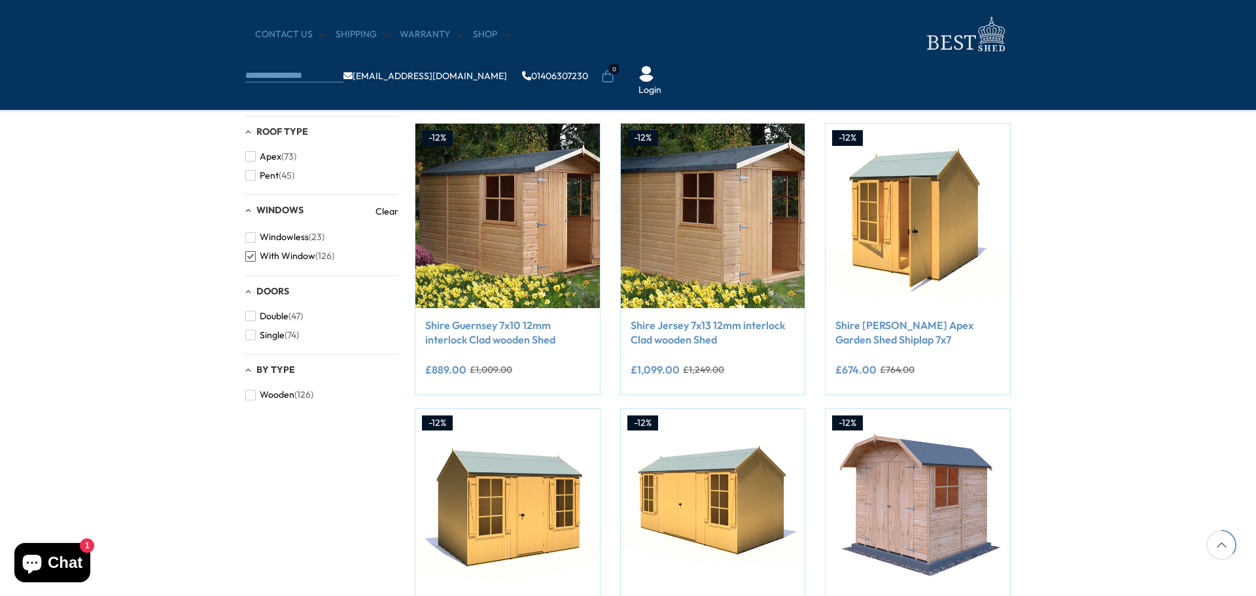
scroll to position [511, 0]
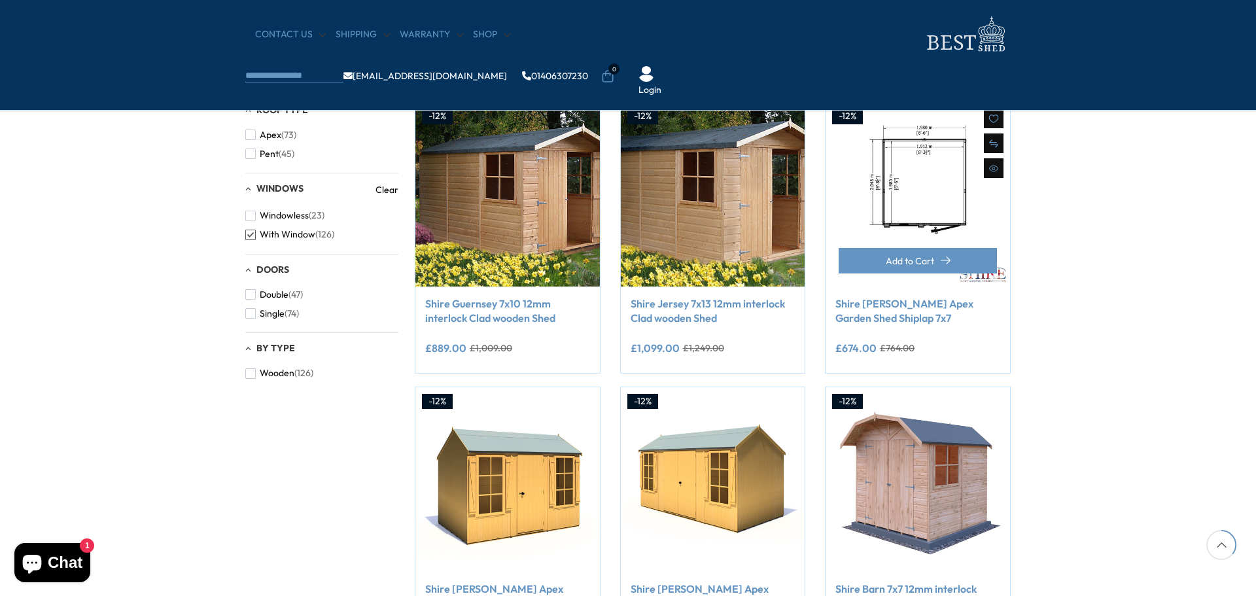
click at [866, 241] on img at bounding box center [917, 194] width 184 height 184
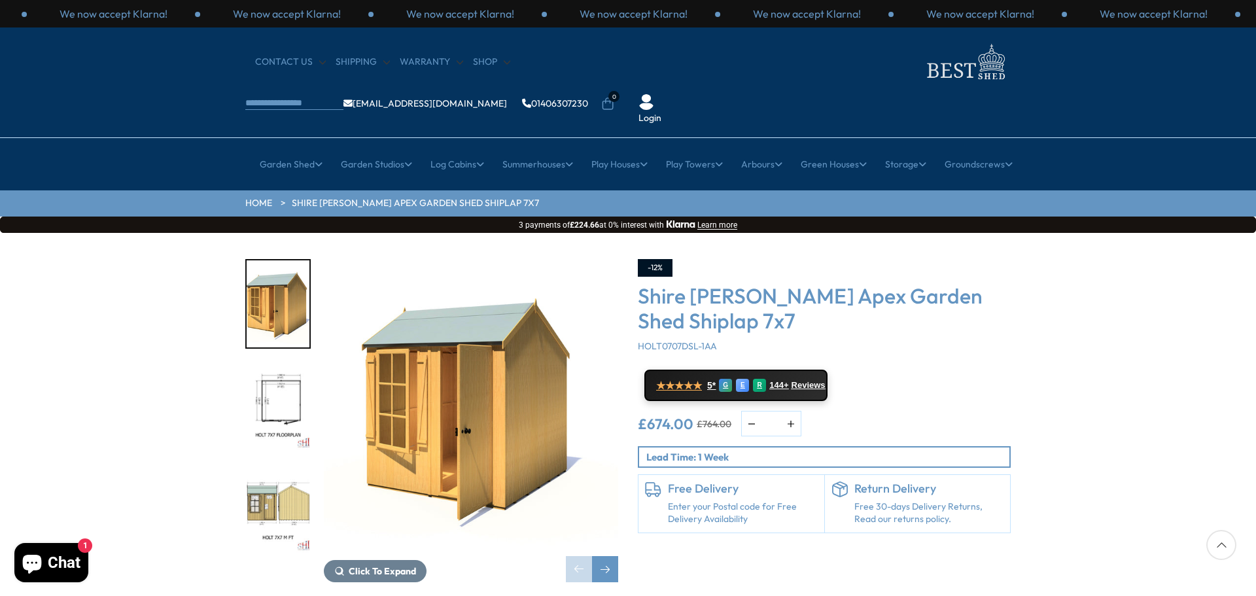
click at [271, 472] on img "3 / 10" at bounding box center [278, 508] width 63 height 87
